Goal: Task Accomplishment & Management: Manage account settings

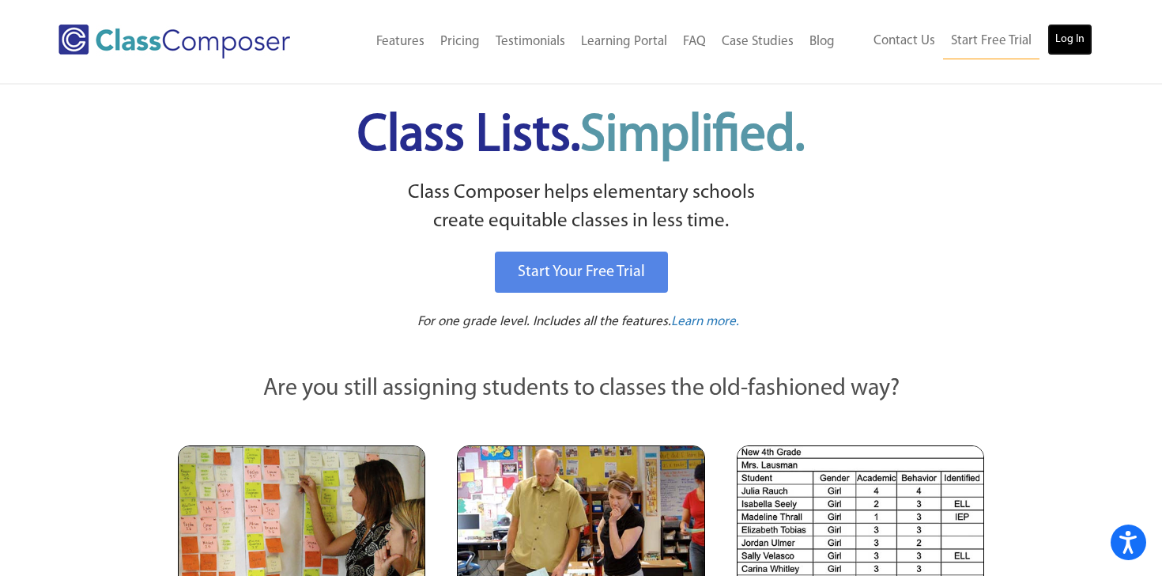
click at [1067, 36] on link "Log In" at bounding box center [1069, 40] width 45 height 32
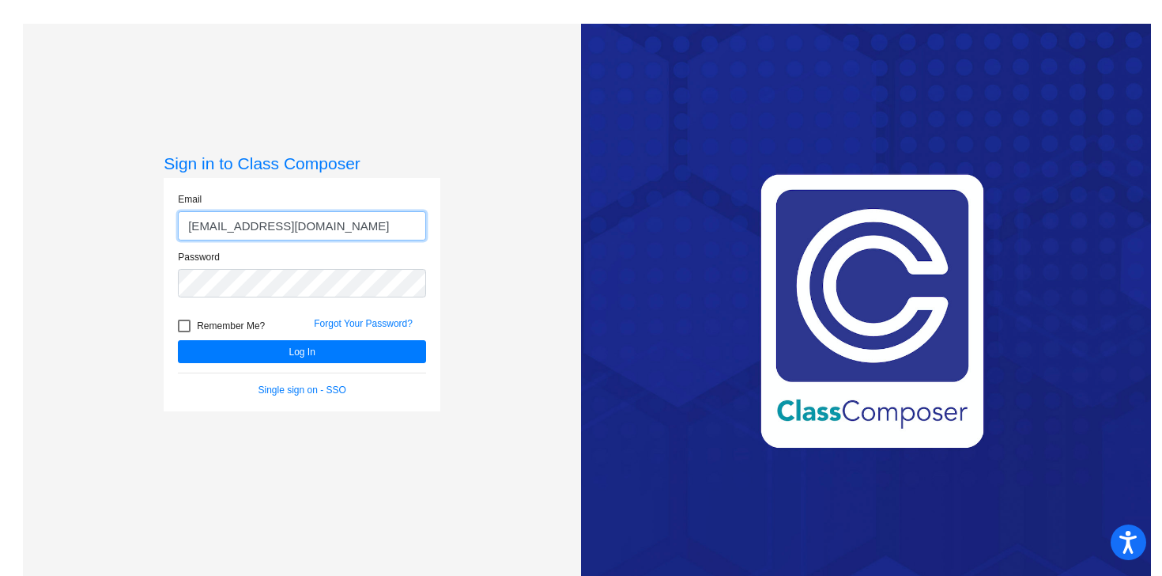
click at [247, 225] on input "jhammonds@asd.edu.qa" at bounding box center [302, 225] width 248 height 29
type input "llucas@asd.edu.qa"
click at [183, 324] on div at bounding box center [184, 325] width 13 height 13
click at [183, 332] on input "Remember Me?" at bounding box center [183, 332] width 1 height 1
checkbox input "true"
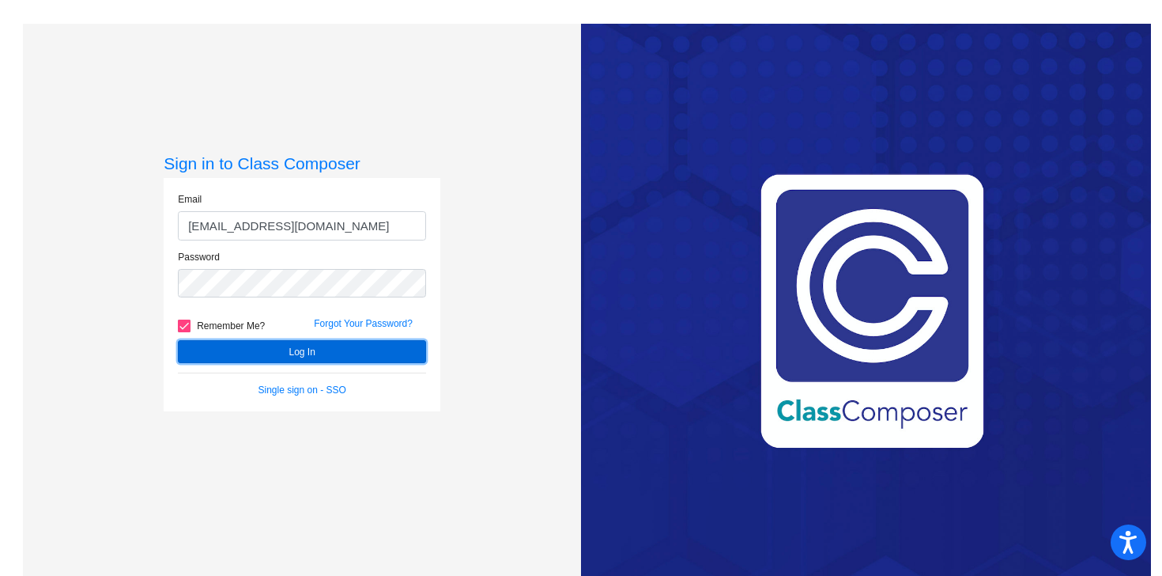
click at [292, 352] on button "Log In" at bounding box center [302, 351] width 248 height 23
